Goal: Transaction & Acquisition: Purchase product/service

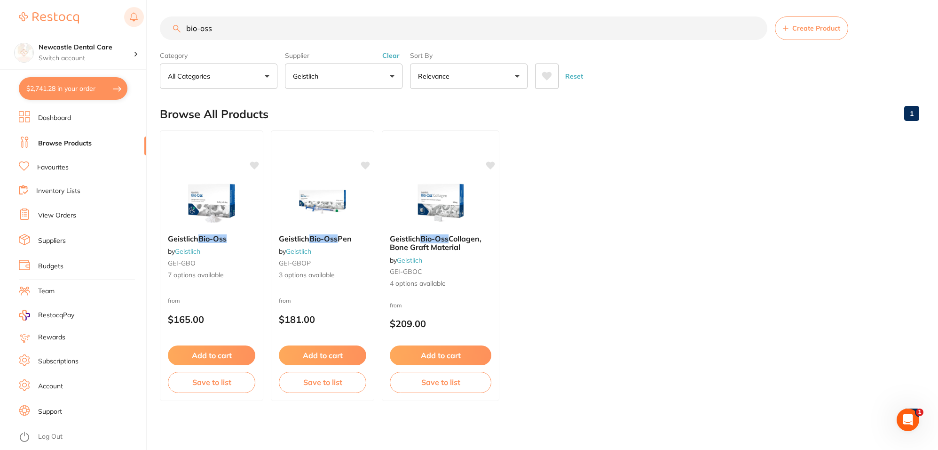
drag, startPoint x: 255, startPoint y: 32, endPoint x: 133, endPoint y: 20, distance: 123.3
click at [133, 20] on div "$2,741.28 Newcastle Dental Care Switch account Newcastle Dental Care $2,741.28 …" at bounding box center [469, 223] width 938 height 450
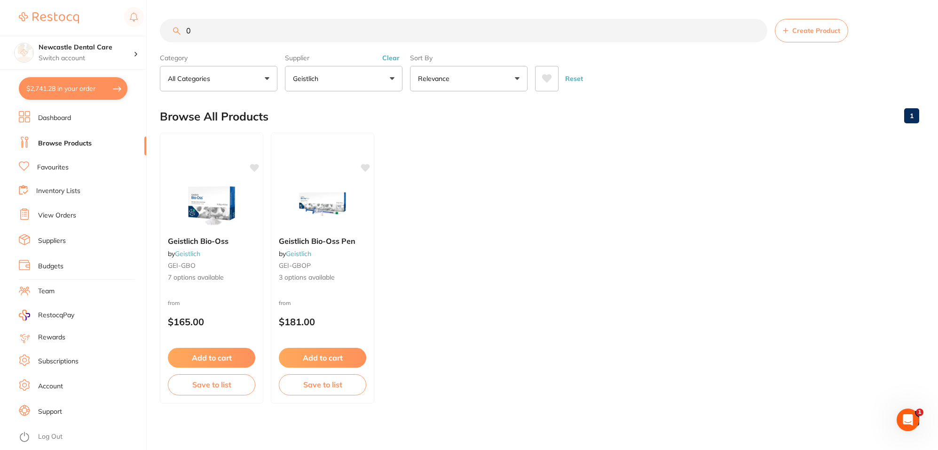
click at [368, 76] on button "Geistlich" at bounding box center [344, 78] width 118 height 25
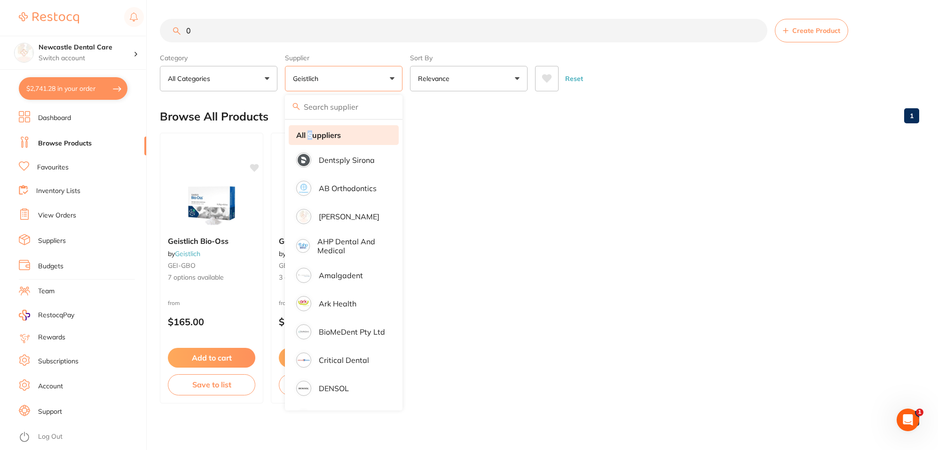
click at [311, 135] on strong "All Suppliers" at bounding box center [318, 135] width 45 height 8
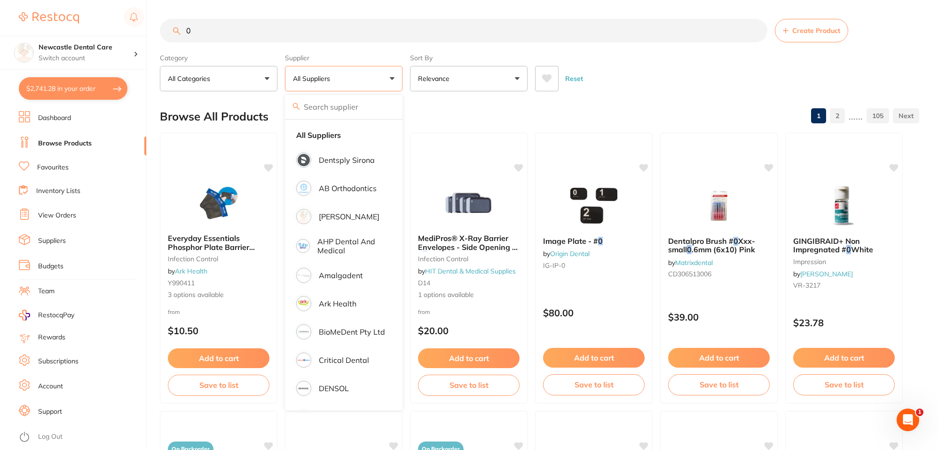
click at [225, 25] on input "0" at bounding box center [464, 31] width 608 height 24
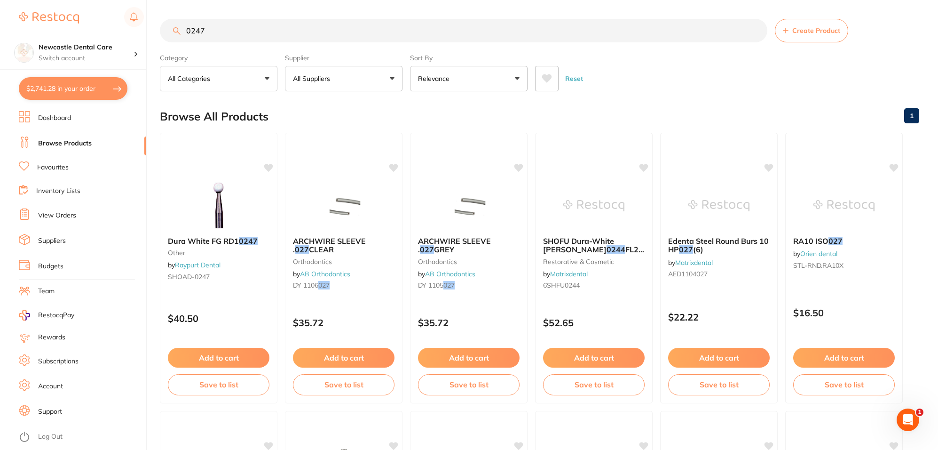
click at [187, 32] on input "0247" at bounding box center [464, 31] width 608 height 24
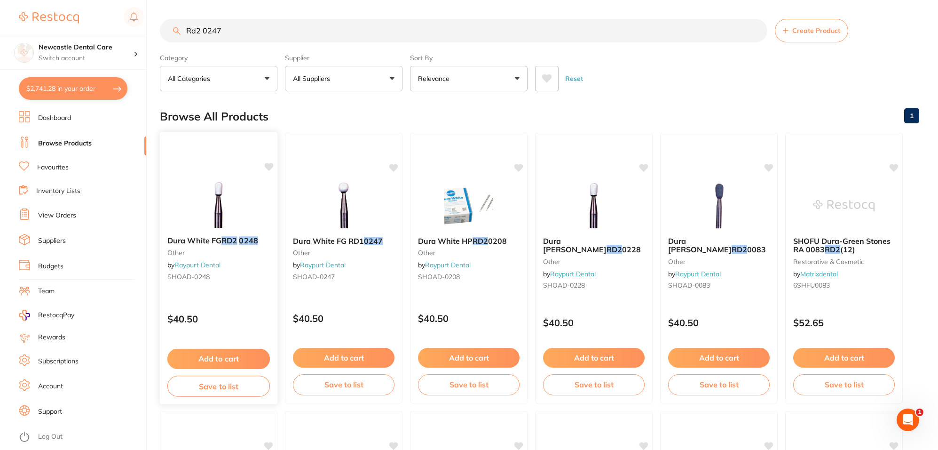
type input "Rd2 0247"
click at [206, 269] on link "Raypurt Dental" at bounding box center [197, 265] width 46 height 8
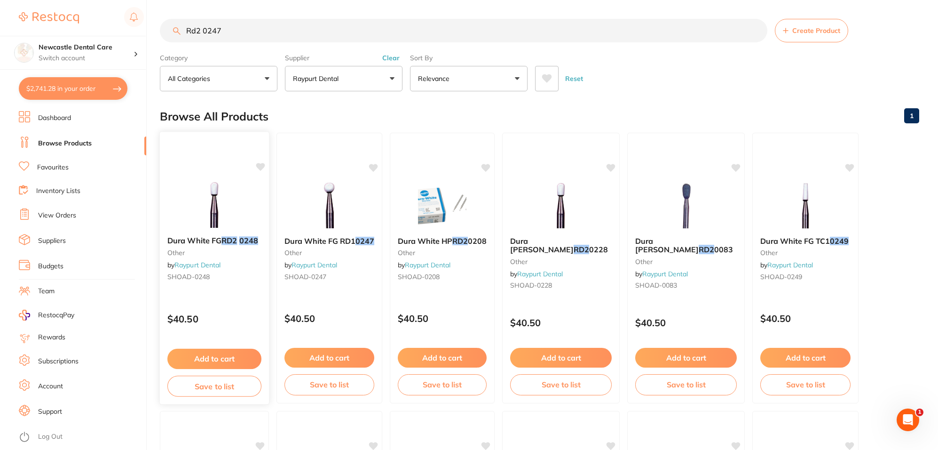
click at [189, 252] on small "other" at bounding box center [214, 253] width 94 height 8
click at [224, 238] on em "RD2" at bounding box center [230, 239] width 16 height 9
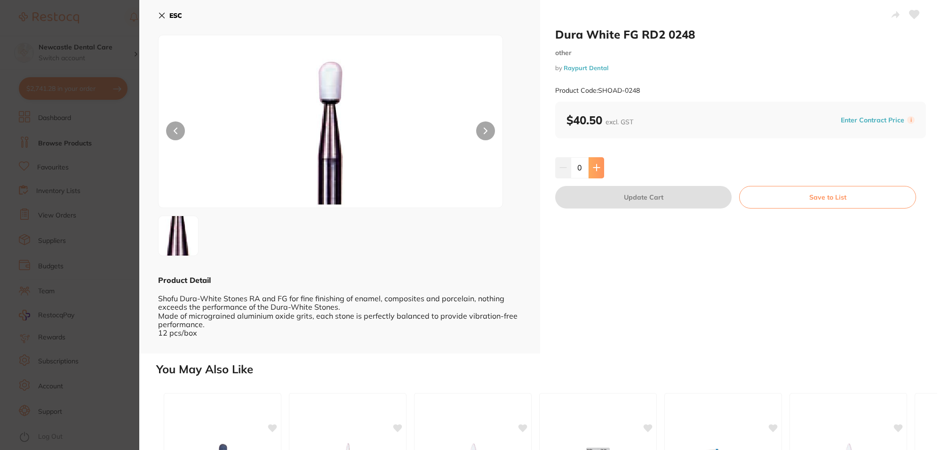
click at [598, 175] on button at bounding box center [596, 167] width 16 height 21
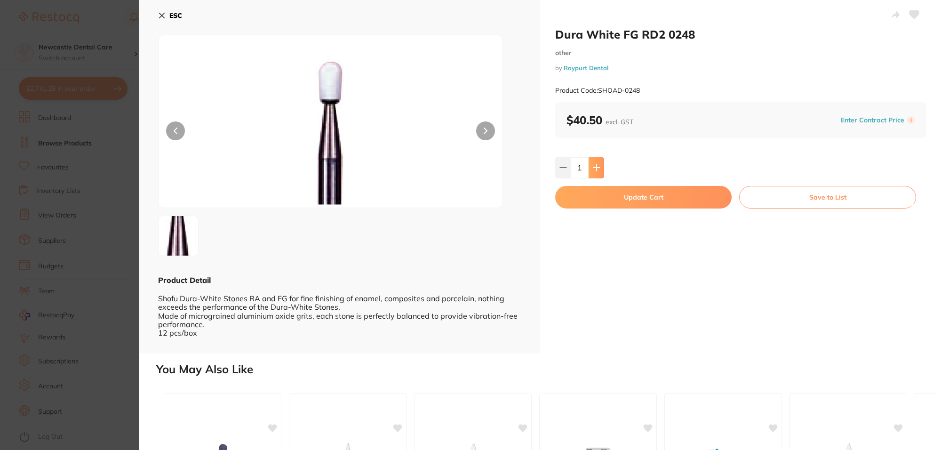
click at [594, 167] on icon at bounding box center [597, 168] width 8 height 8
type input "2"
click at [631, 201] on button "Update Cart" at bounding box center [643, 197] width 176 height 23
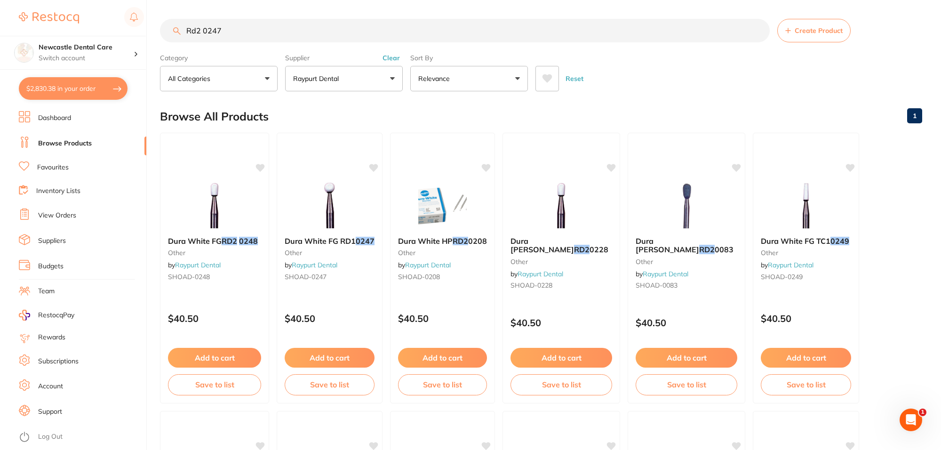
checkbox input "false"
click at [393, 55] on button "Clear" at bounding box center [391, 57] width 23 height 8
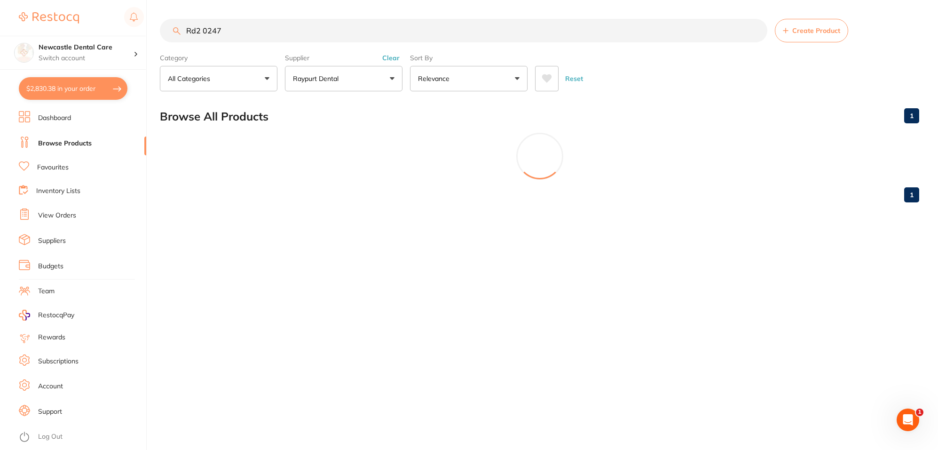
scroll to position [0, 0]
click at [757, 29] on input "Rd2 0247" at bounding box center [465, 31] width 610 height 24
click at [387, 55] on button "Clear" at bounding box center [391, 58] width 23 height 8
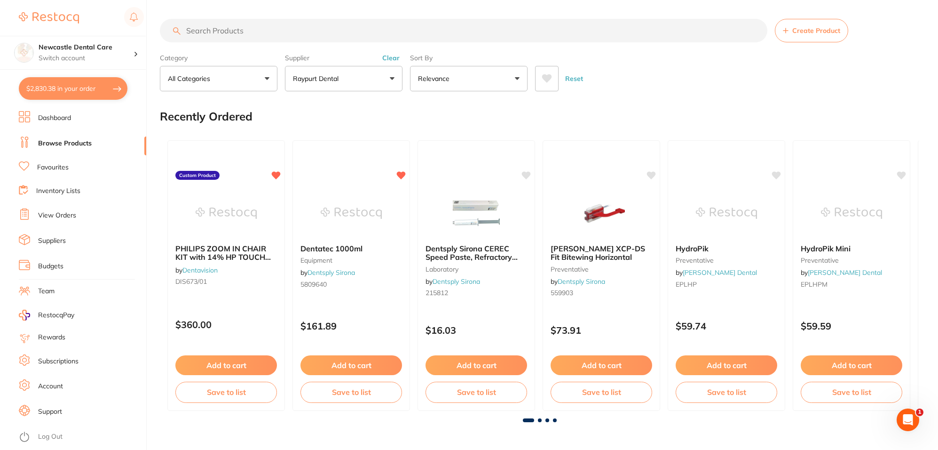
click at [387, 55] on button "Clear" at bounding box center [391, 58] width 23 height 8
click at [353, 79] on button "All Suppliers" at bounding box center [344, 78] width 118 height 25
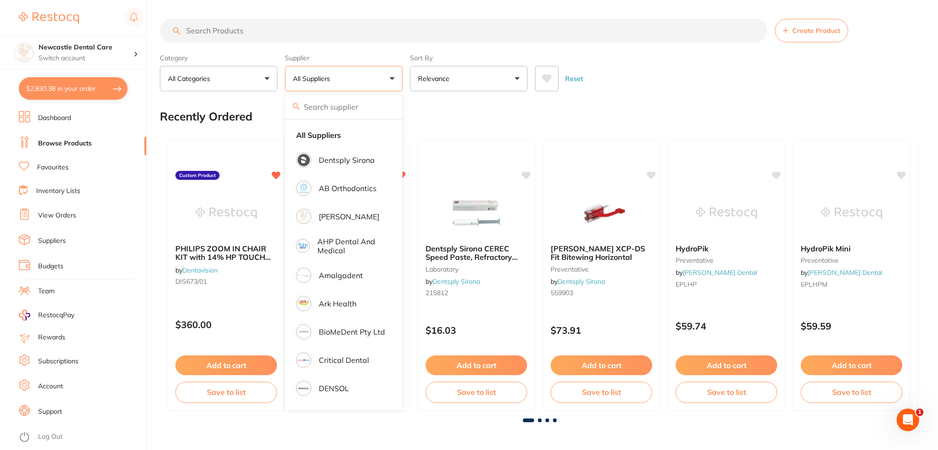
click at [671, 86] on div "Reset" at bounding box center [723, 74] width 377 height 33
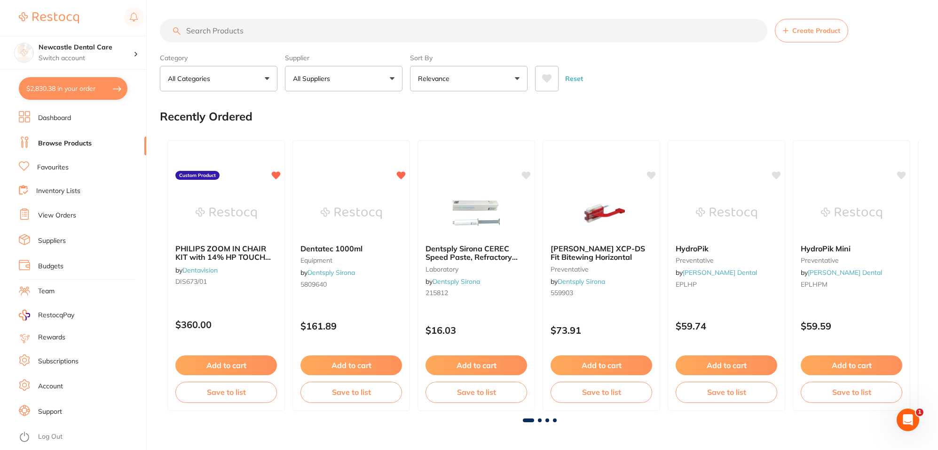
click at [81, 84] on button "$2,830.38 in your order" at bounding box center [73, 88] width 109 height 23
checkbox input "true"
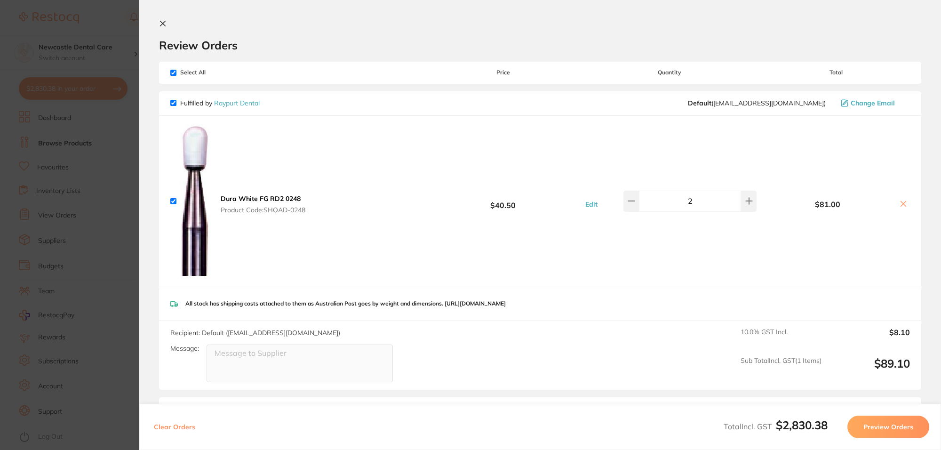
click at [154, 23] on section "Review Orders Your orders are being processed and we will notify you once we ha…" at bounding box center [539, 225] width 801 height 450
click at [160, 25] on icon at bounding box center [162, 23] width 5 height 5
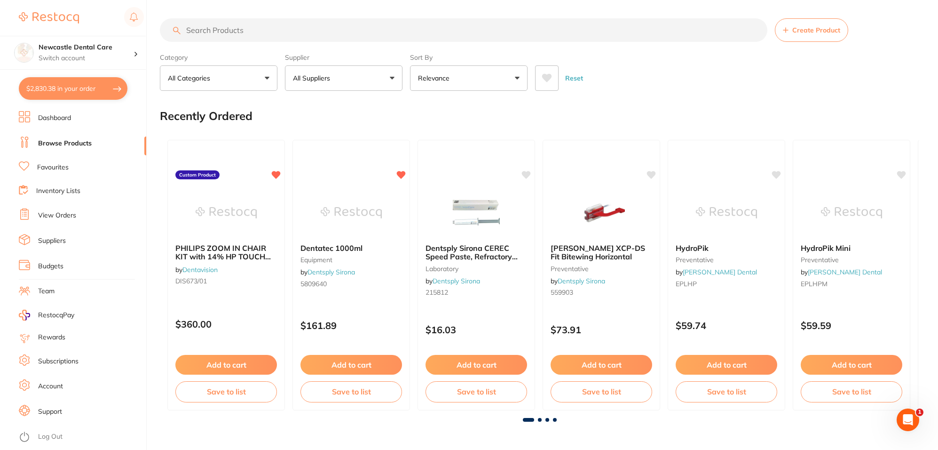
click at [59, 241] on link "Suppliers" at bounding box center [52, 240] width 28 height 9
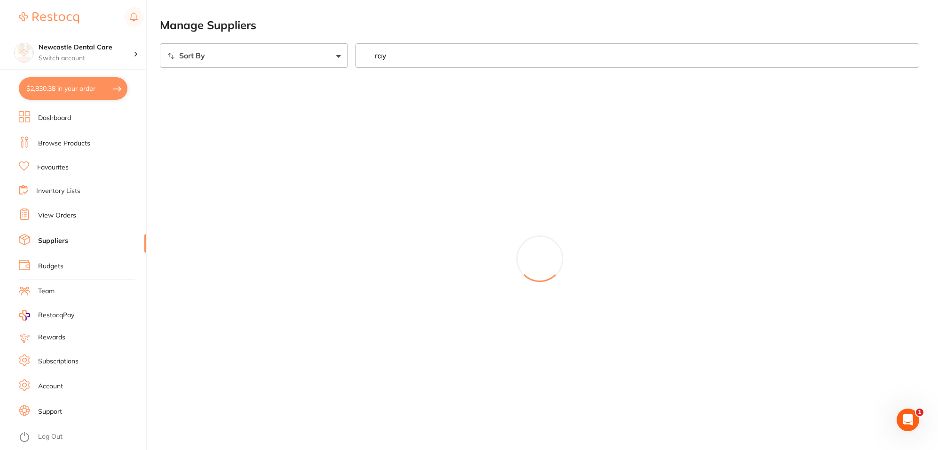
type input "ray"
click at [911, 53] on input "ray" at bounding box center [639, 55] width 566 height 24
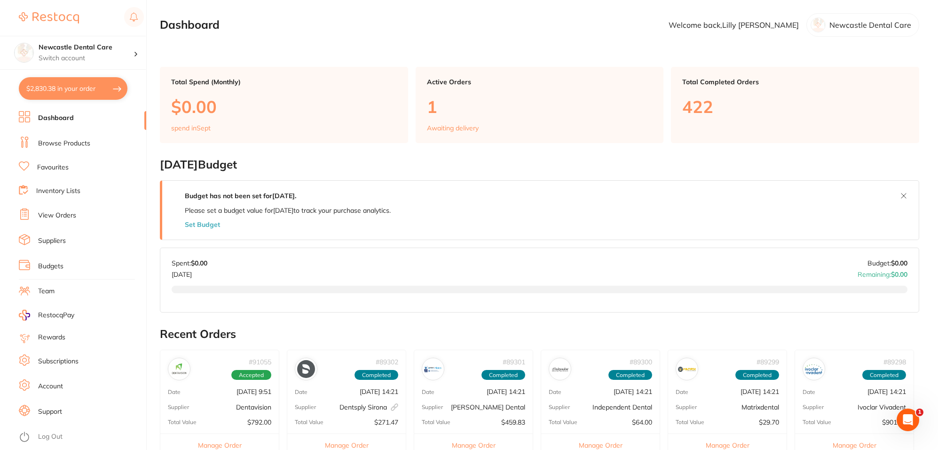
click at [54, 239] on link "Suppliers" at bounding box center [52, 240] width 28 height 9
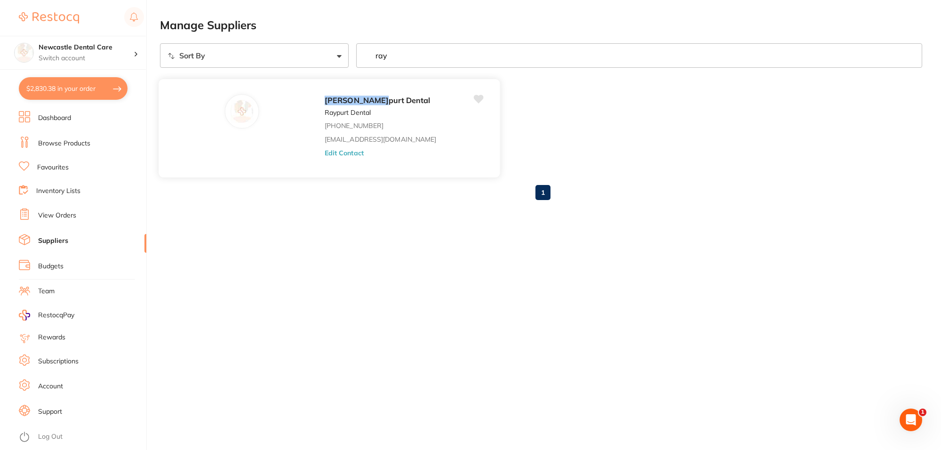
type input "ray"
click at [325, 145] on div "[PERSON_NAME] Dental Raypurt Dental [PHONE_NUMBER] [EMAIL_ADDRESS][DOMAIN_NAME]…" at bounding box center [408, 130] width 166 height 73
click at [325, 151] on button "Edit Contact" at bounding box center [344, 153] width 39 height 8
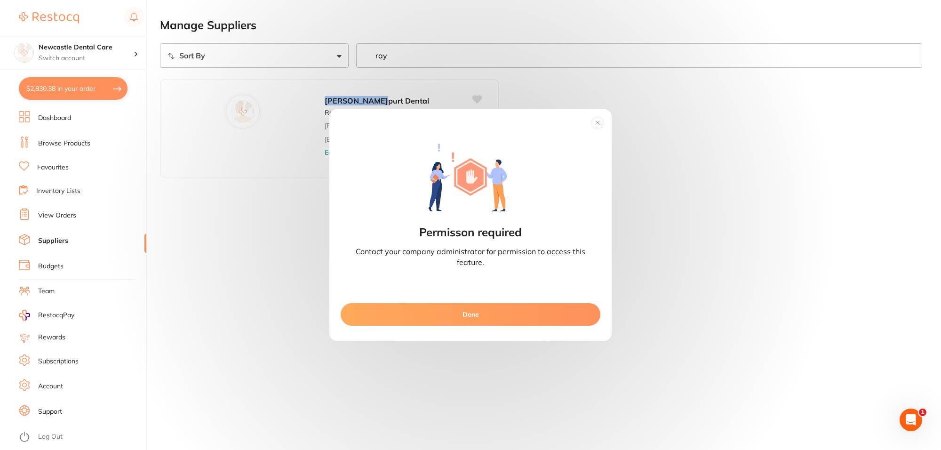
click at [593, 118] on icon at bounding box center [597, 122] width 15 height 15
